Goal: Transaction & Acquisition: Book appointment/travel/reservation

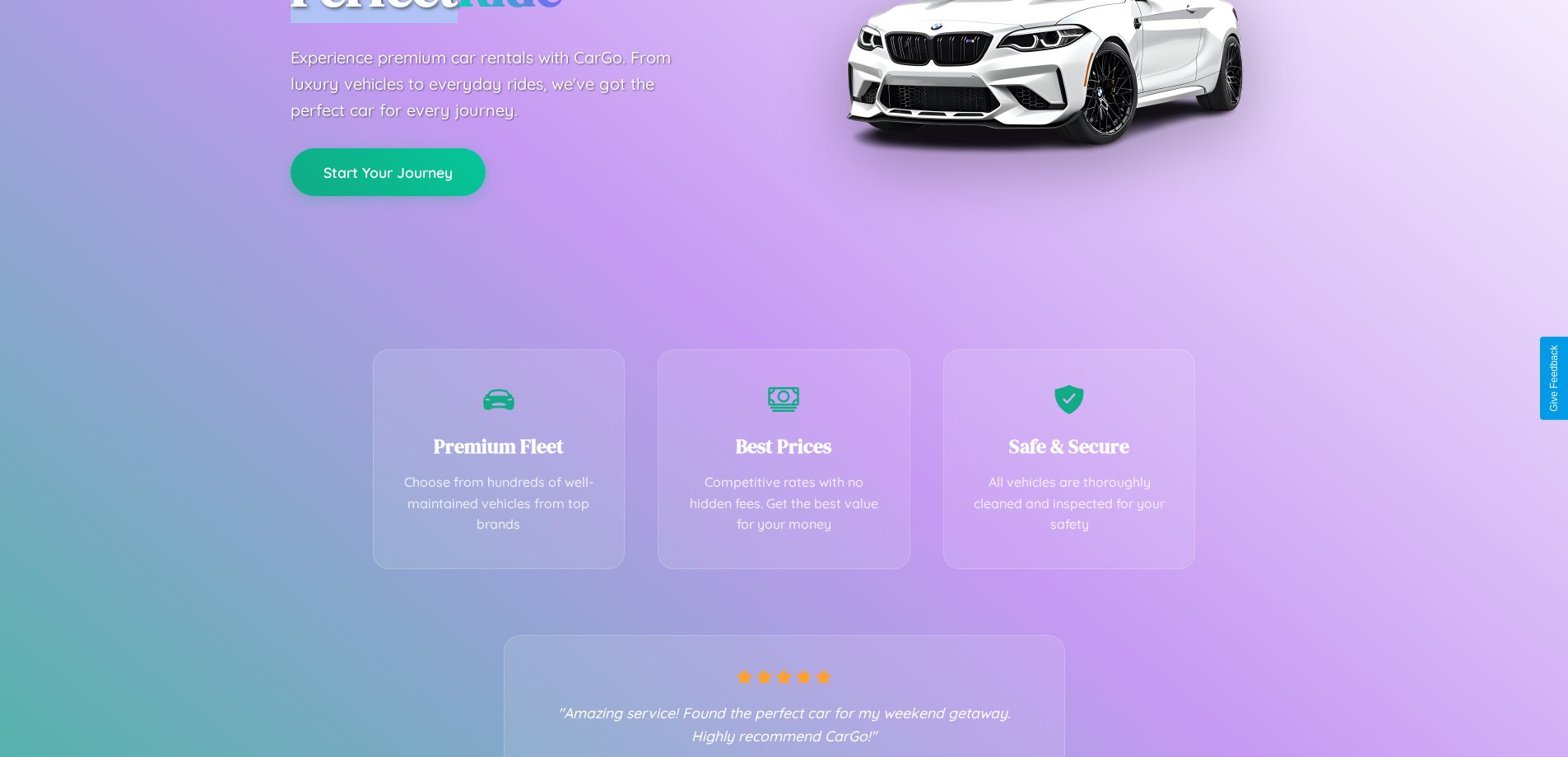
scroll to position [324, 0]
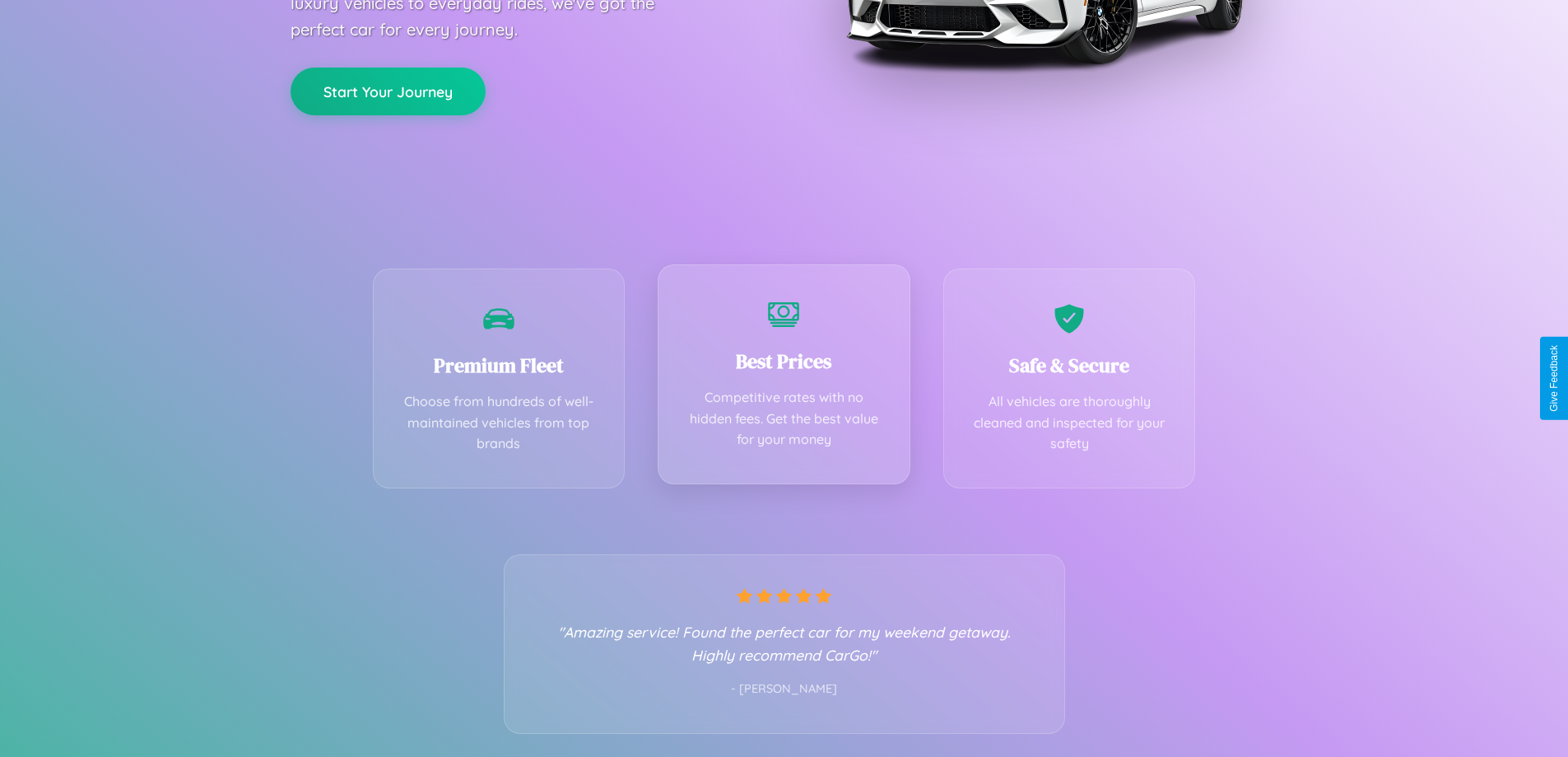
click at [784, 378] on div "Best Prices Competitive rates with no hidden fees. Get the best value for your …" at bounding box center [784, 374] width 252 height 220
click at [387, 89] on button "Start Your Journey" at bounding box center [388, 90] width 195 height 48
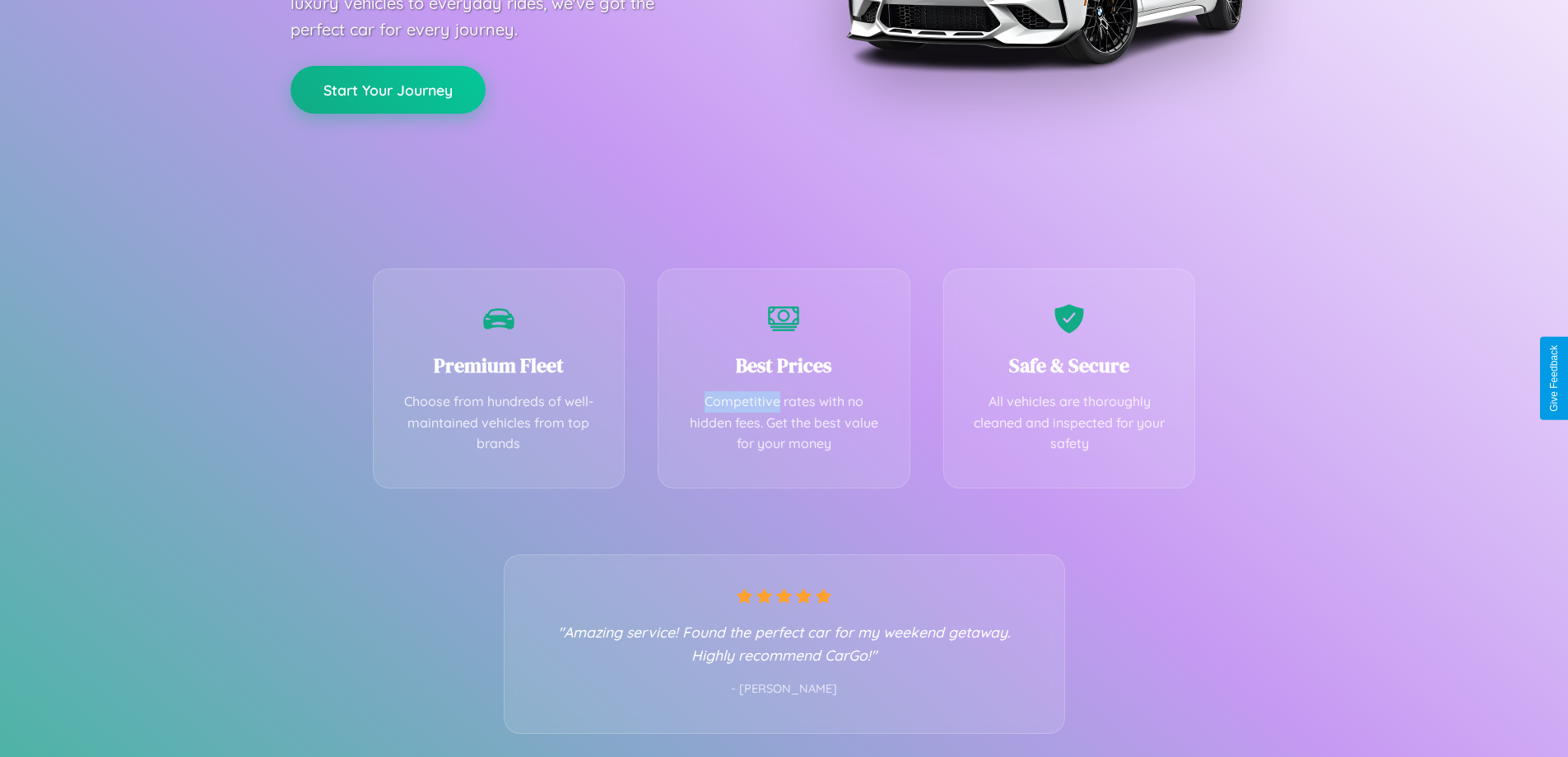
click at [387, 89] on button "Start Your Journey" at bounding box center [388, 90] width 195 height 48
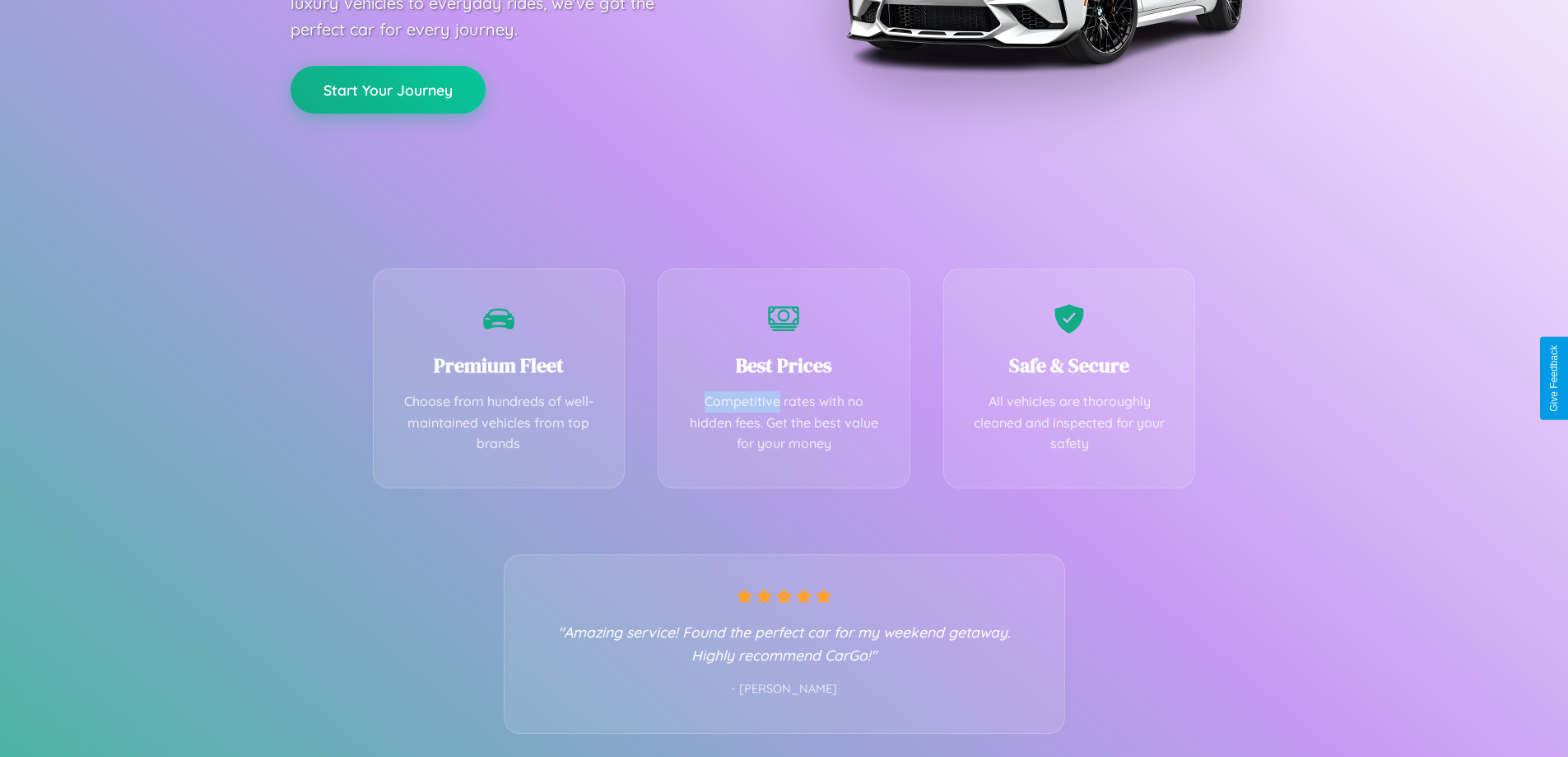
click at [387, 89] on button "Start Your Journey" at bounding box center [388, 90] width 195 height 48
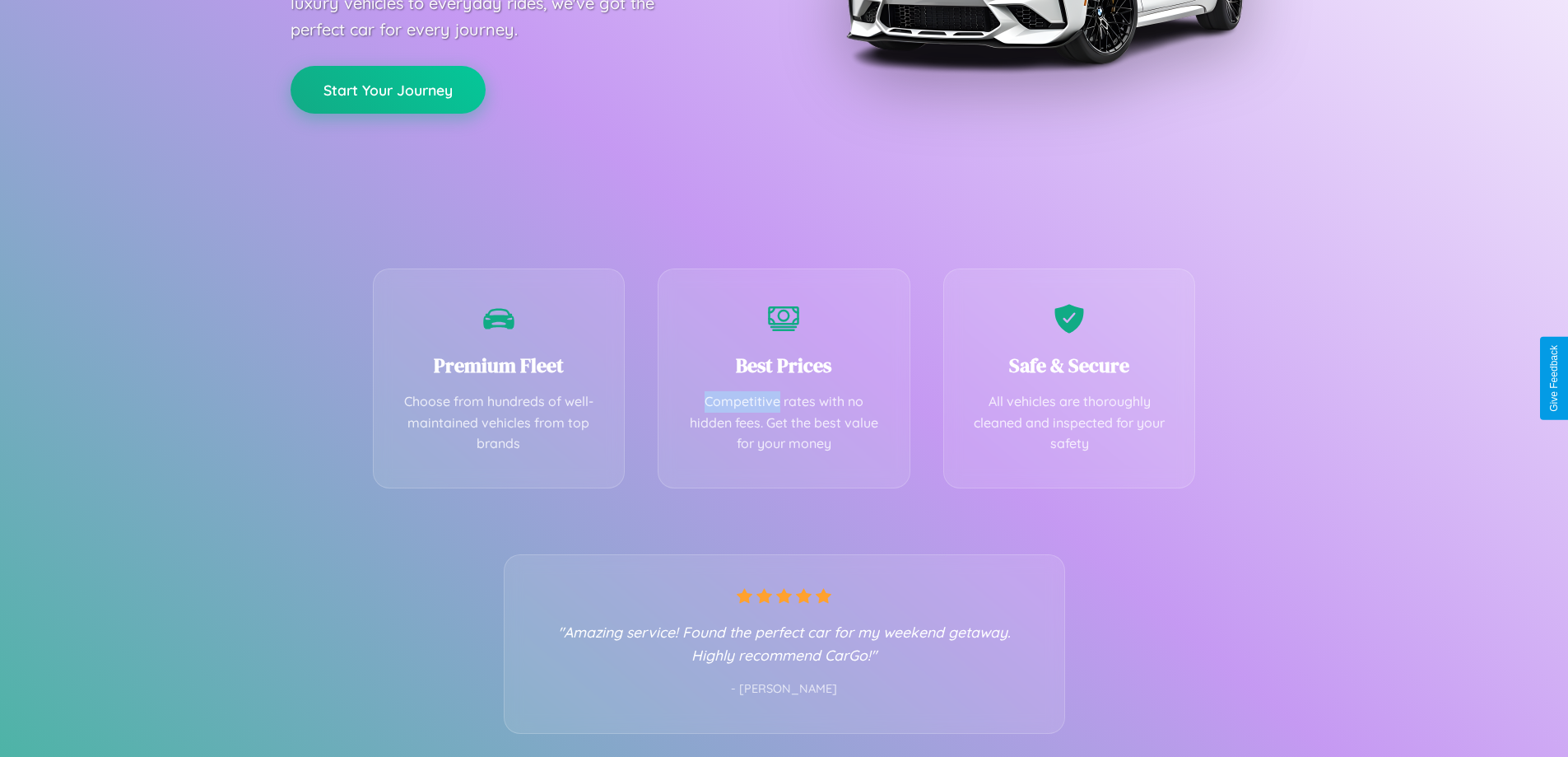
click at [387, 89] on button "Start Your Journey" at bounding box center [388, 90] width 195 height 48
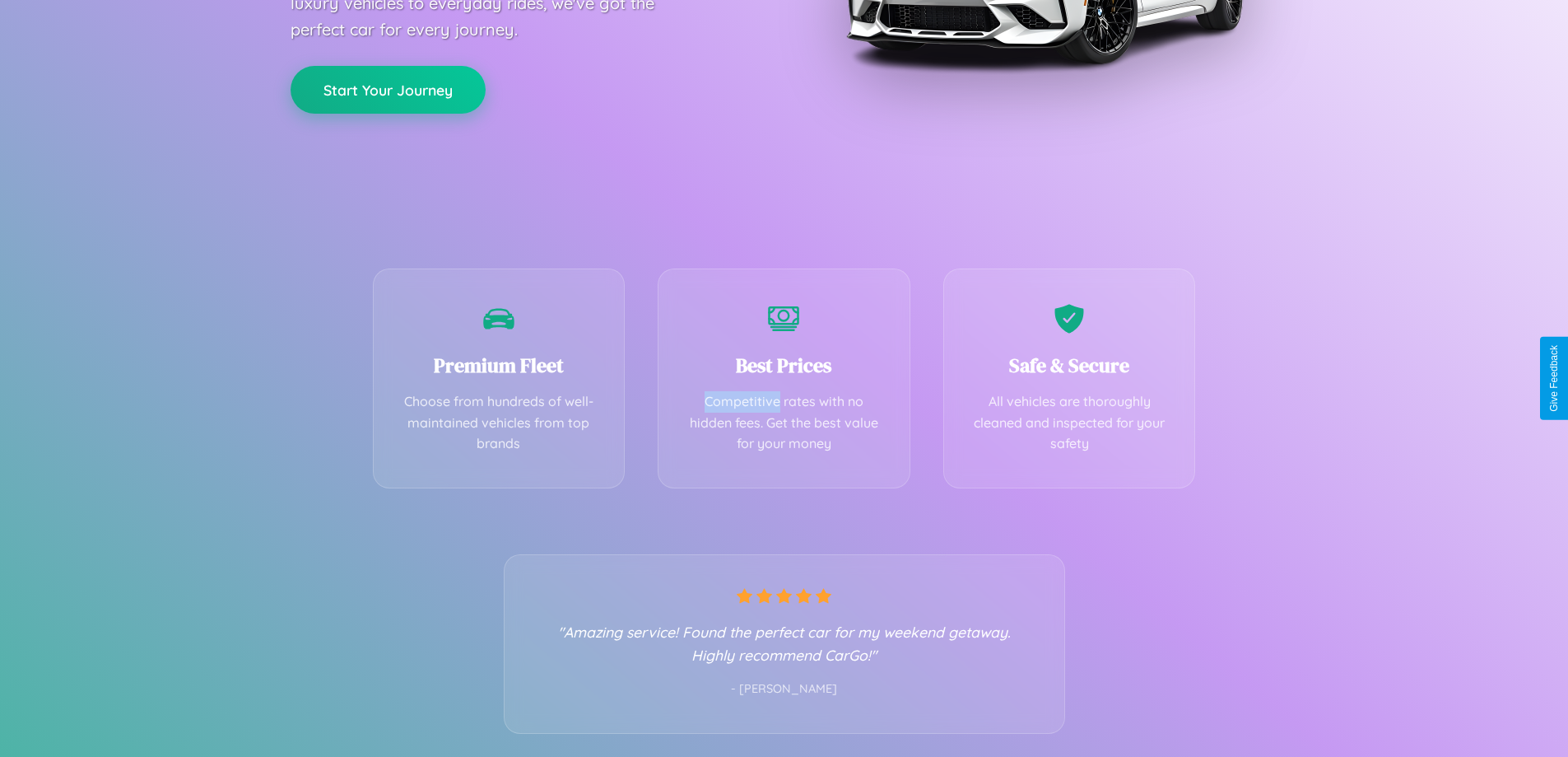
click at [387, 89] on button "Start Your Journey" at bounding box center [388, 90] width 195 height 48
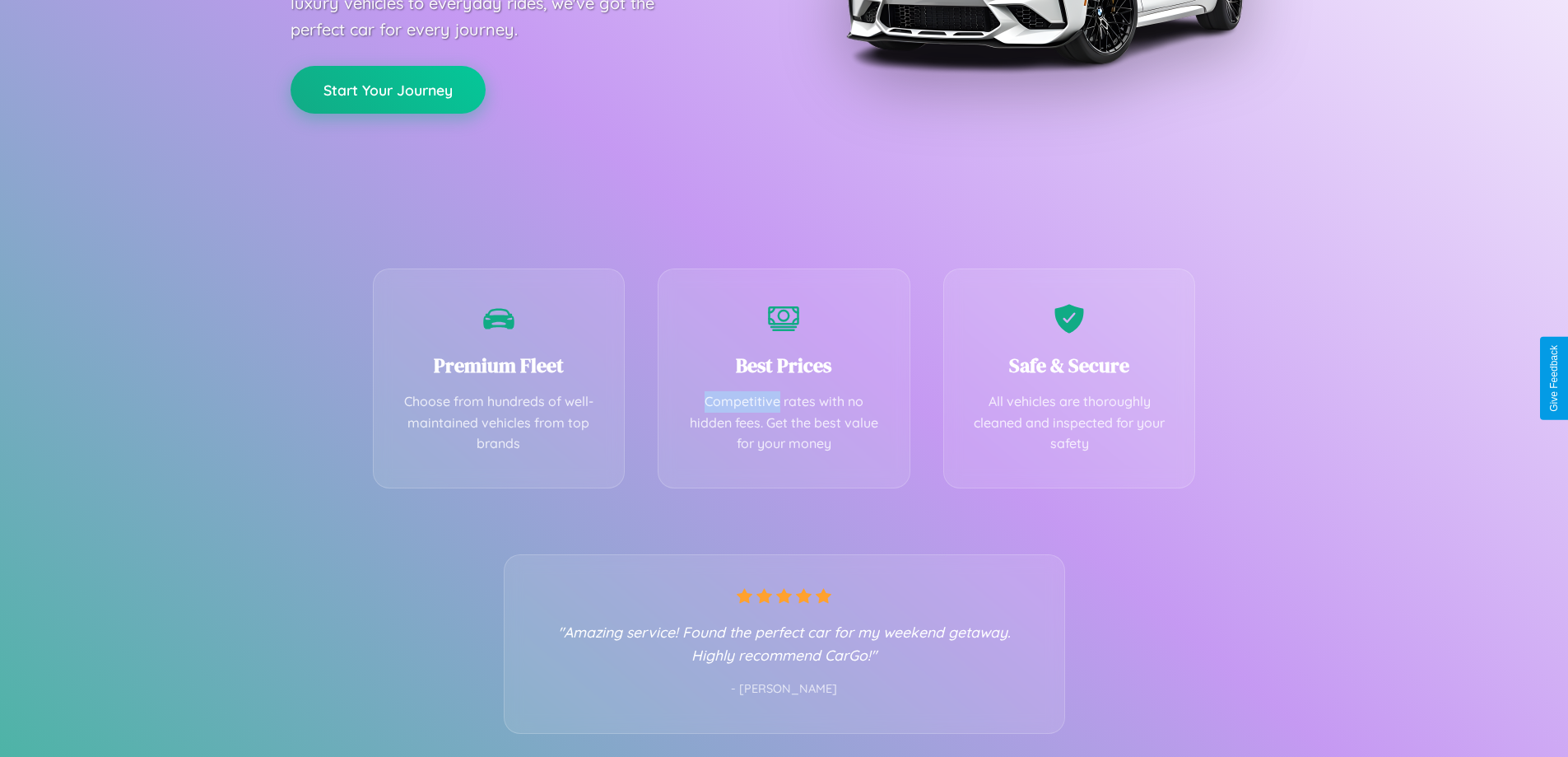
click at [387, 89] on button "Start Your Journey" at bounding box center [388, 90] width 195 height 48
